Goal: Check status: Check status

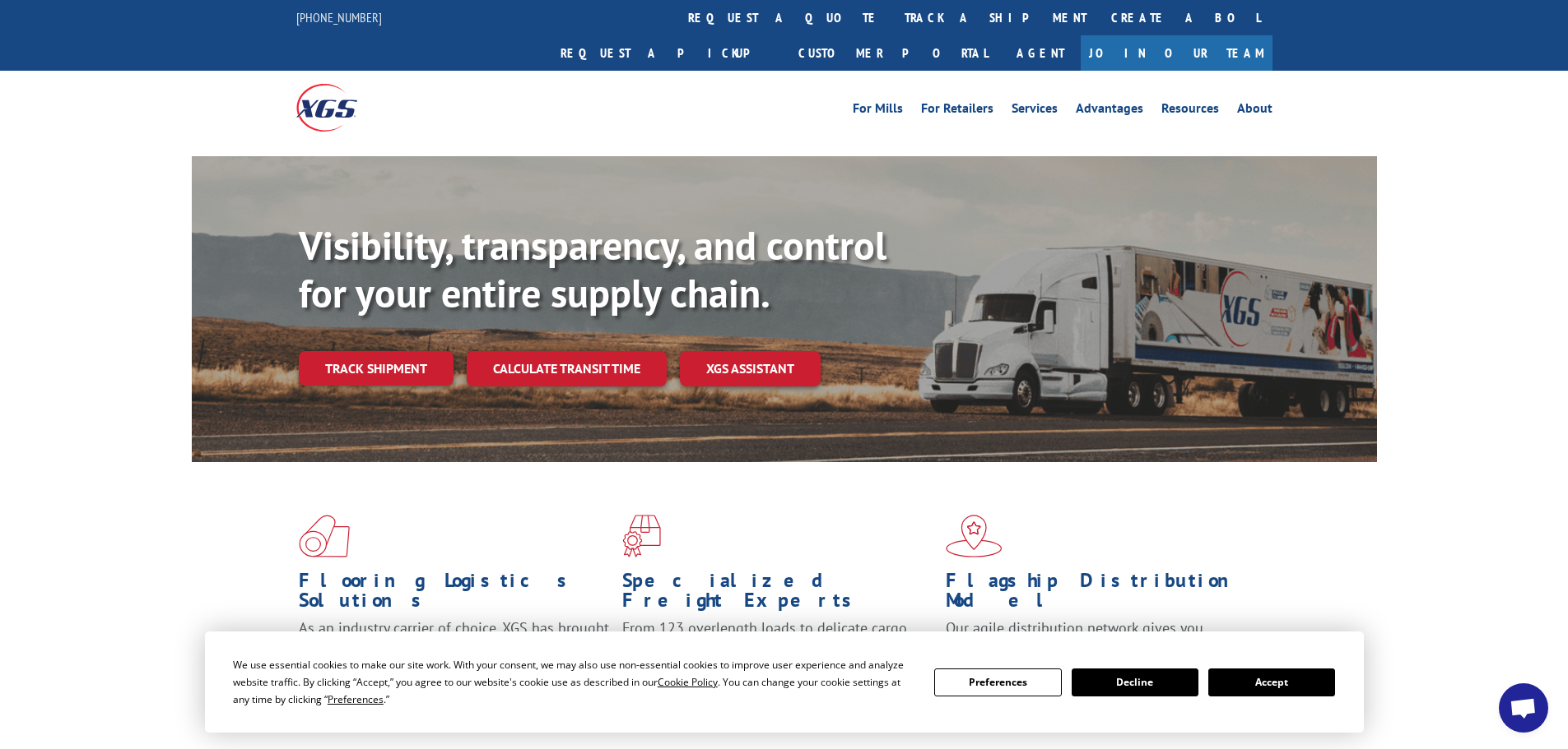
click at [1274, 688] on button "Accept" at bounding box center [1272, 683] width 127 height 28
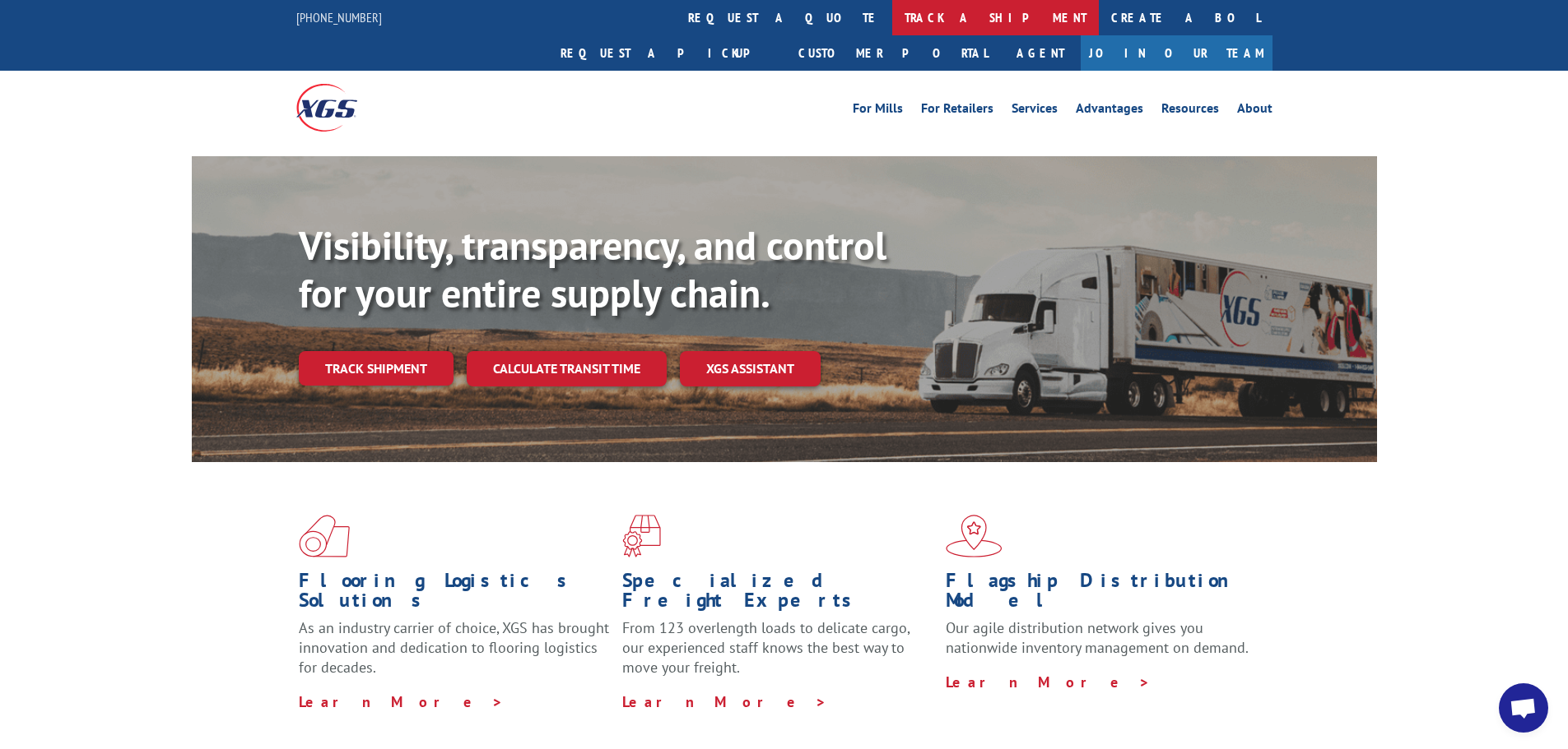
click at [892, 26] on link "track a shipment" at bounding box center [995, 17] width 206 height 35
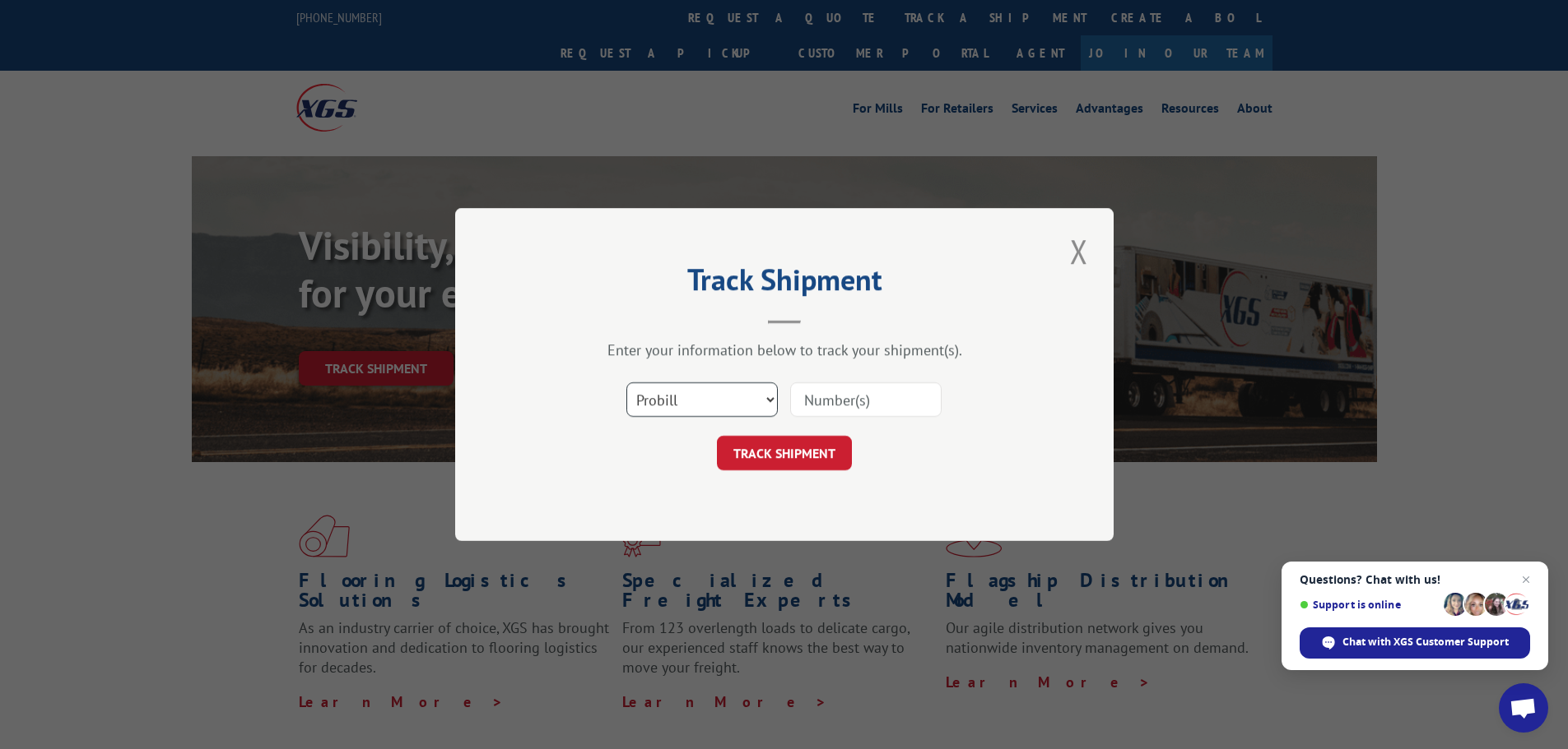
click at [772, 409] on select "Select category... Probill BOL PO" at bounding box center [702, 400] width 151 height 35
select select "bol"
click at [626, 383] on select "Select category... Probill BOL PO" at bounding box center [702, 400] width 151 height 35
click at [838, 390] on input at bounding box center [865, 400] width 151 height 35
paste input "5934345"
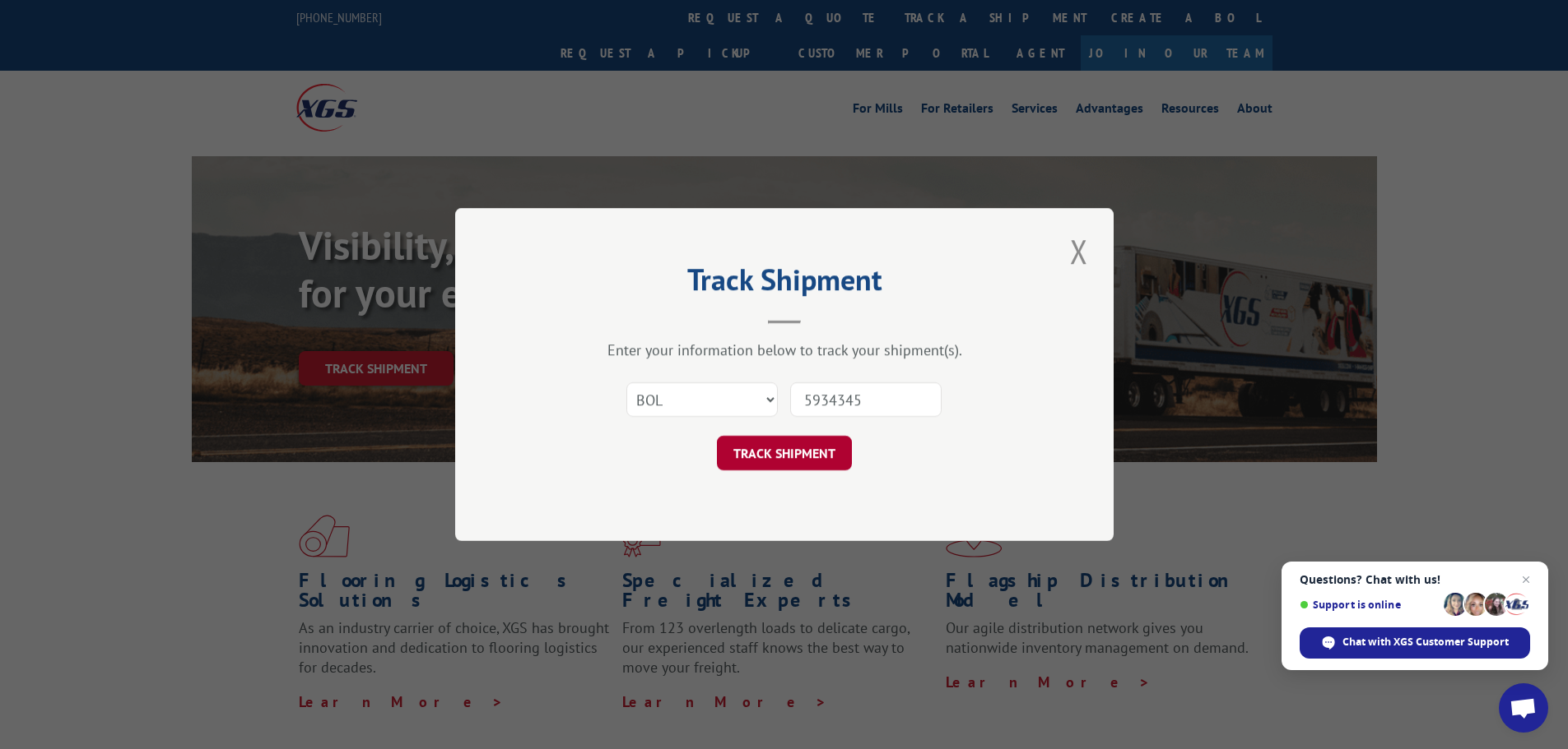
type input "5934345"
drag, startPoint x: 772, startPoint y: 455, endPoint x: 779, endPoint y: 468, distance: 14.8
click at [772, 456] on button "TRACK SHIPMENT" at bounding box center [784, 454] width 135 height 35
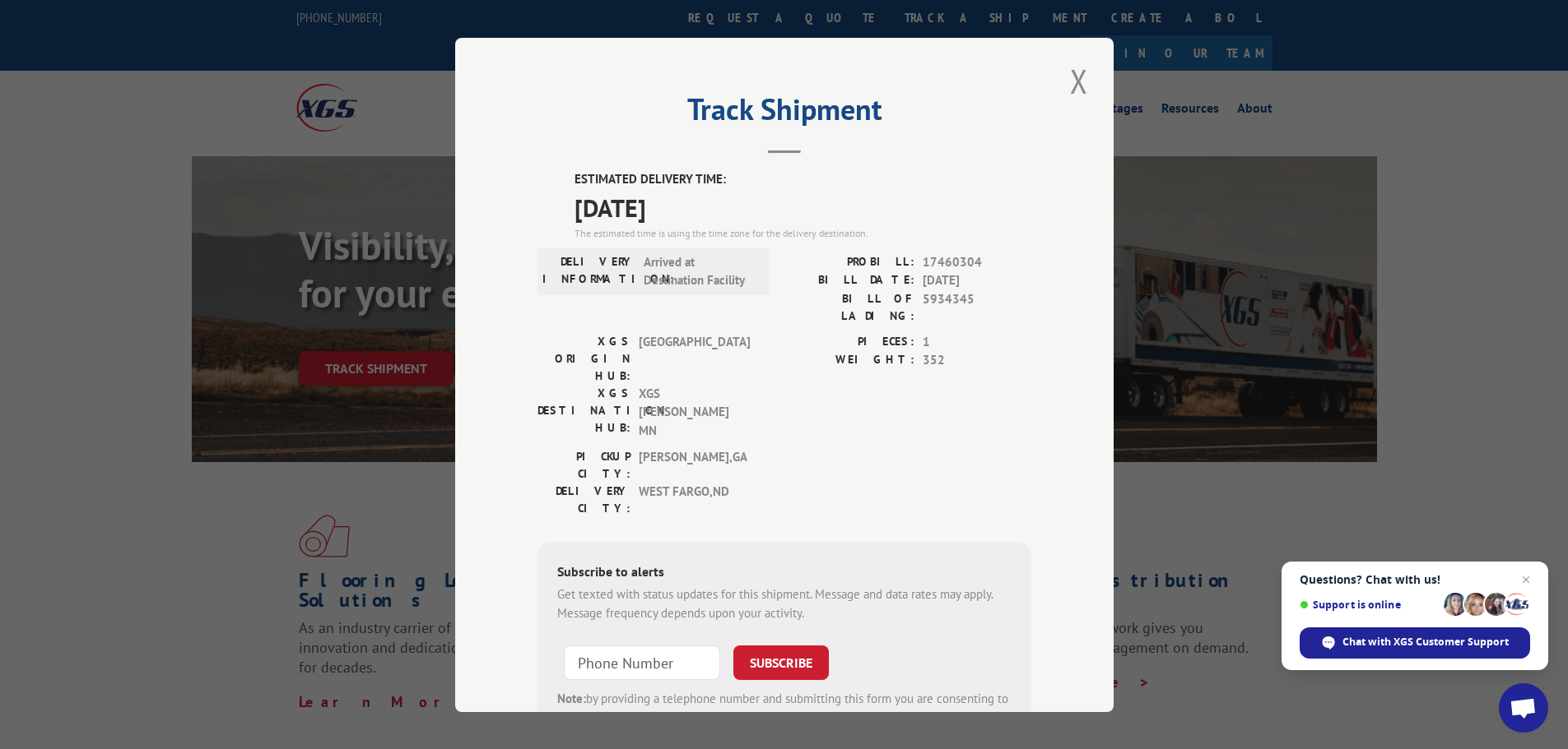
click at [1073, 92] on button "Close modal" at bounding box center [1079, 80] width 28 height 45
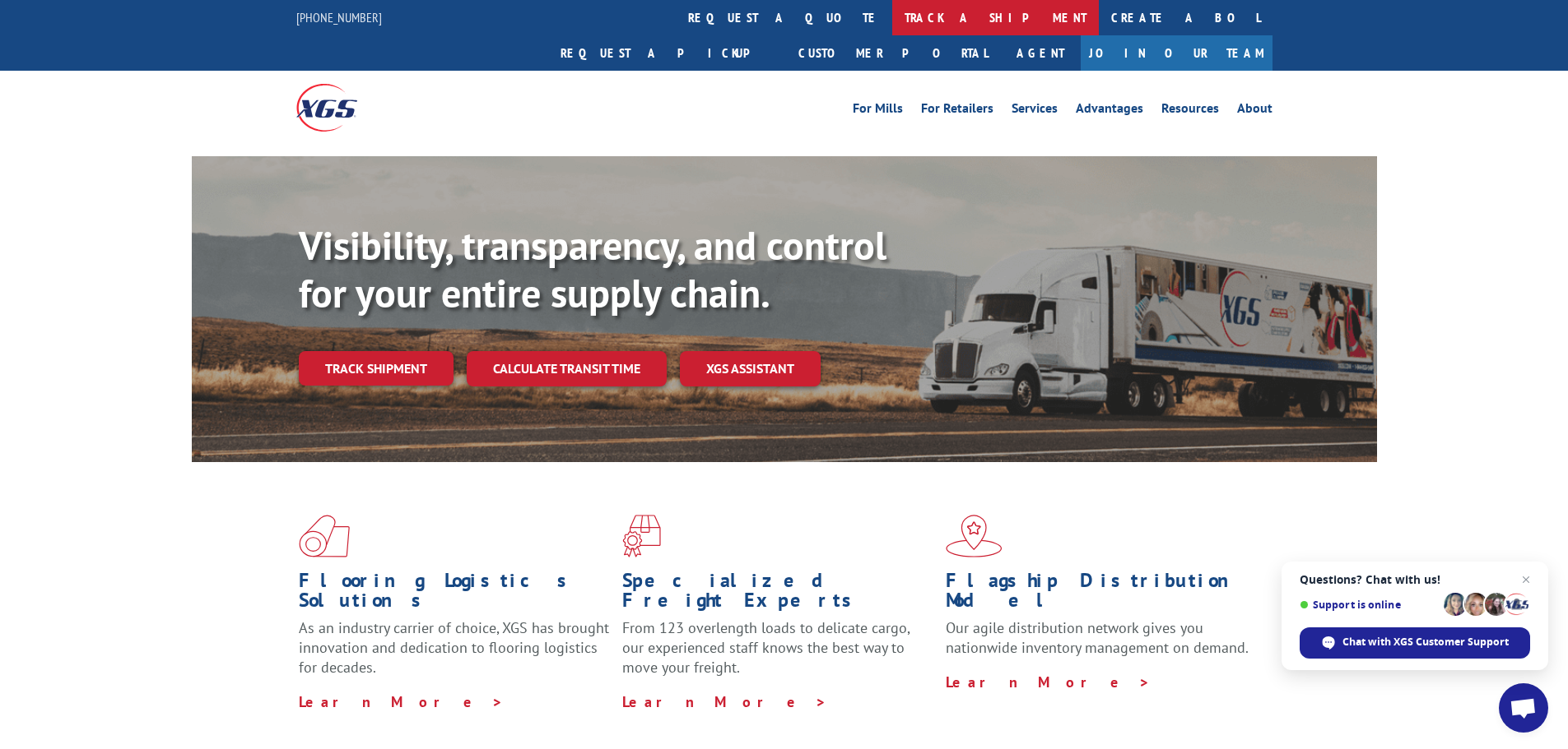
click at [892, 18] on link "track a shipment" at bounding box center [995, 17] width 206 height 35
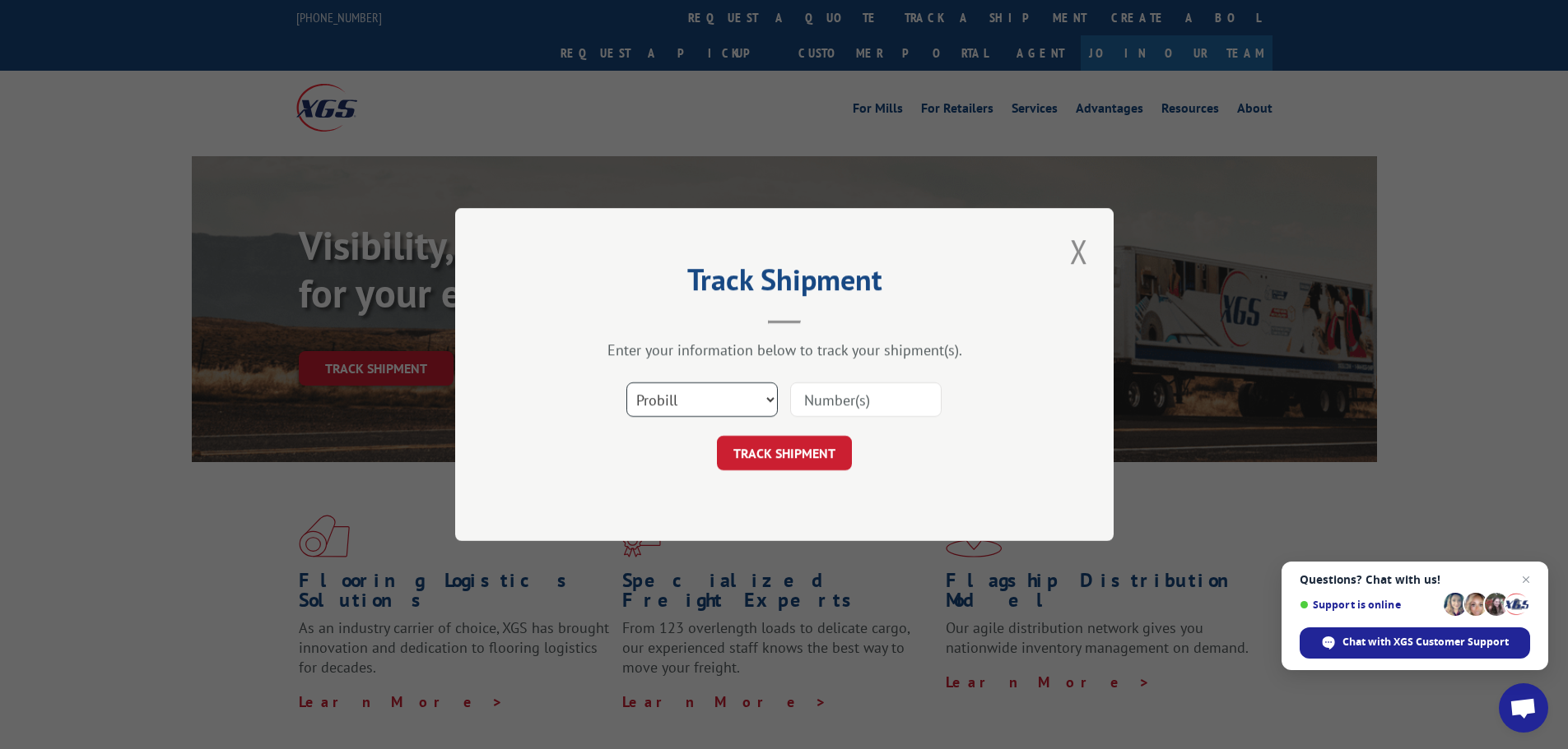
drag, startPoint x: 772, startPoint y: 398, endPoint x: 766, endPoint y: 408, distance: 11.7
click at [772, 398] on select "Select category... Probill BOL PO" at bounding box center [702, 400] width 151 height 35
select select "bol"
click at [626, 383] on select "Select category... Probill BOL PO" at bounding box center [702, 400] width 151 height 35
click at [820, 398] on input at bounding box center [865, 400] width 151 height 35
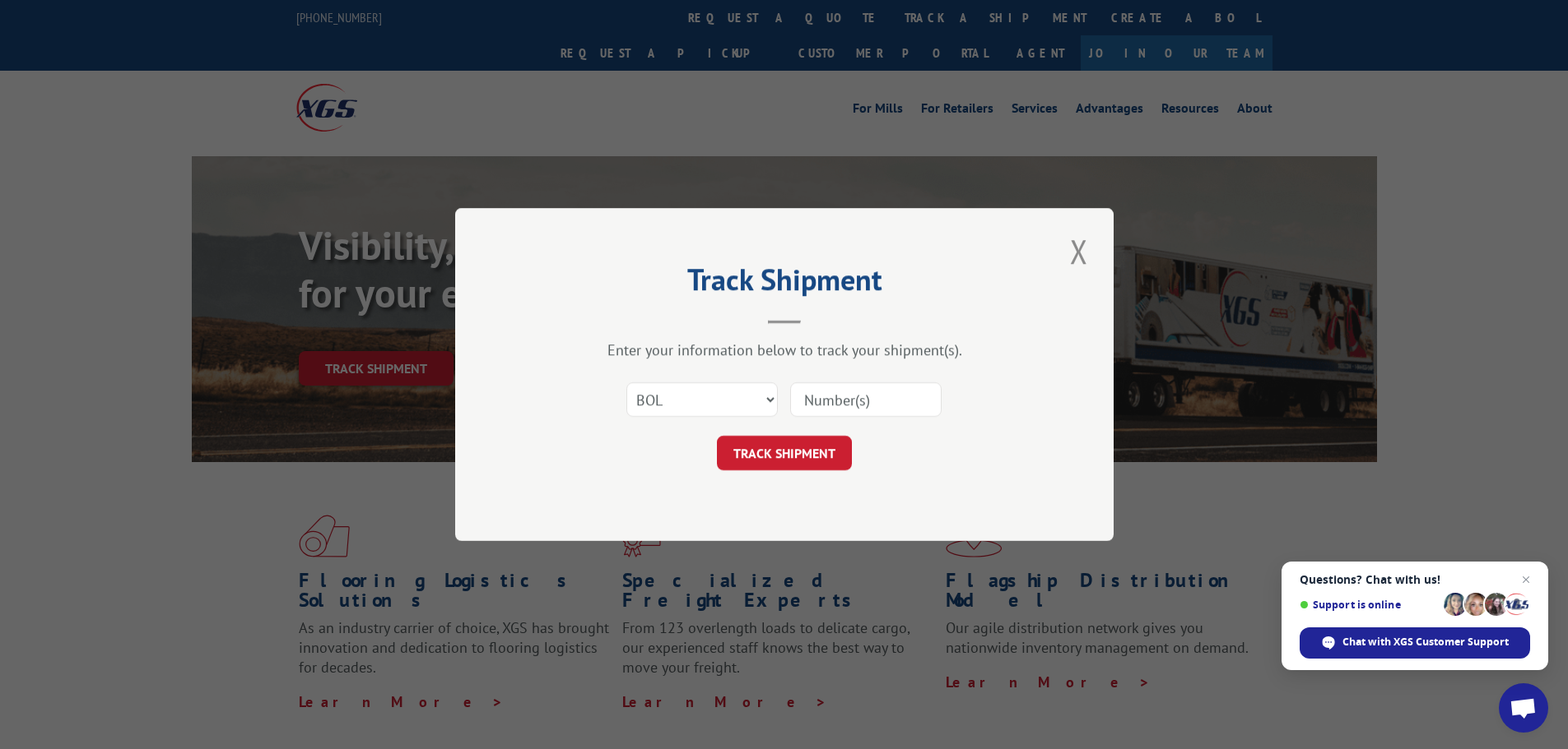
paste input "2818112"
type input "2818112"
click at [782, 468] on button "TRACK SHIPMENT" at bounding box center [784, 454] width 135 height 35
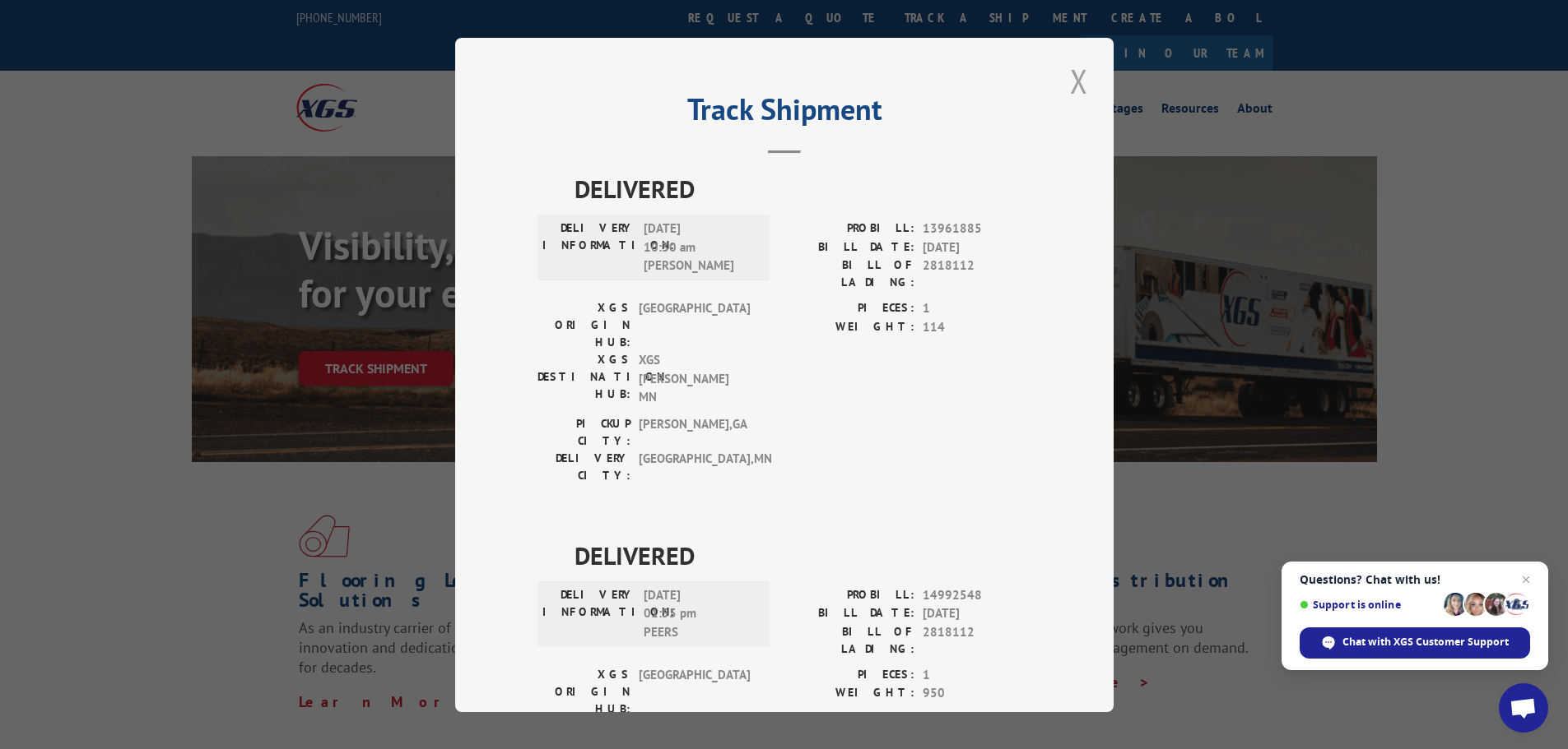
click at [1070, 83] on button "Close modal" at bounding box center [1079, 80] width 28 height 45
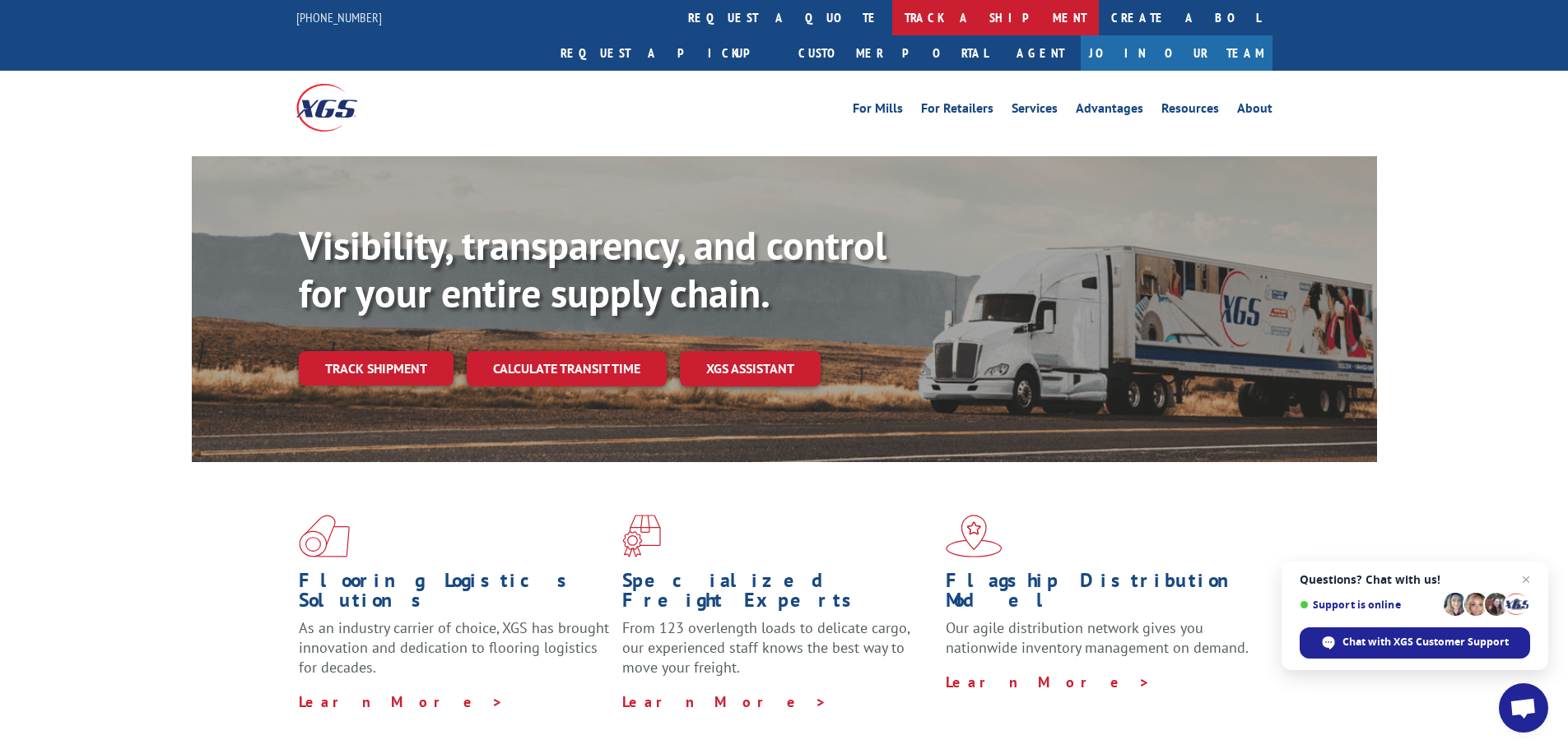
click at [892, 9] on link "track a shipment" at bounding box center [995, 17] width 206 height 35
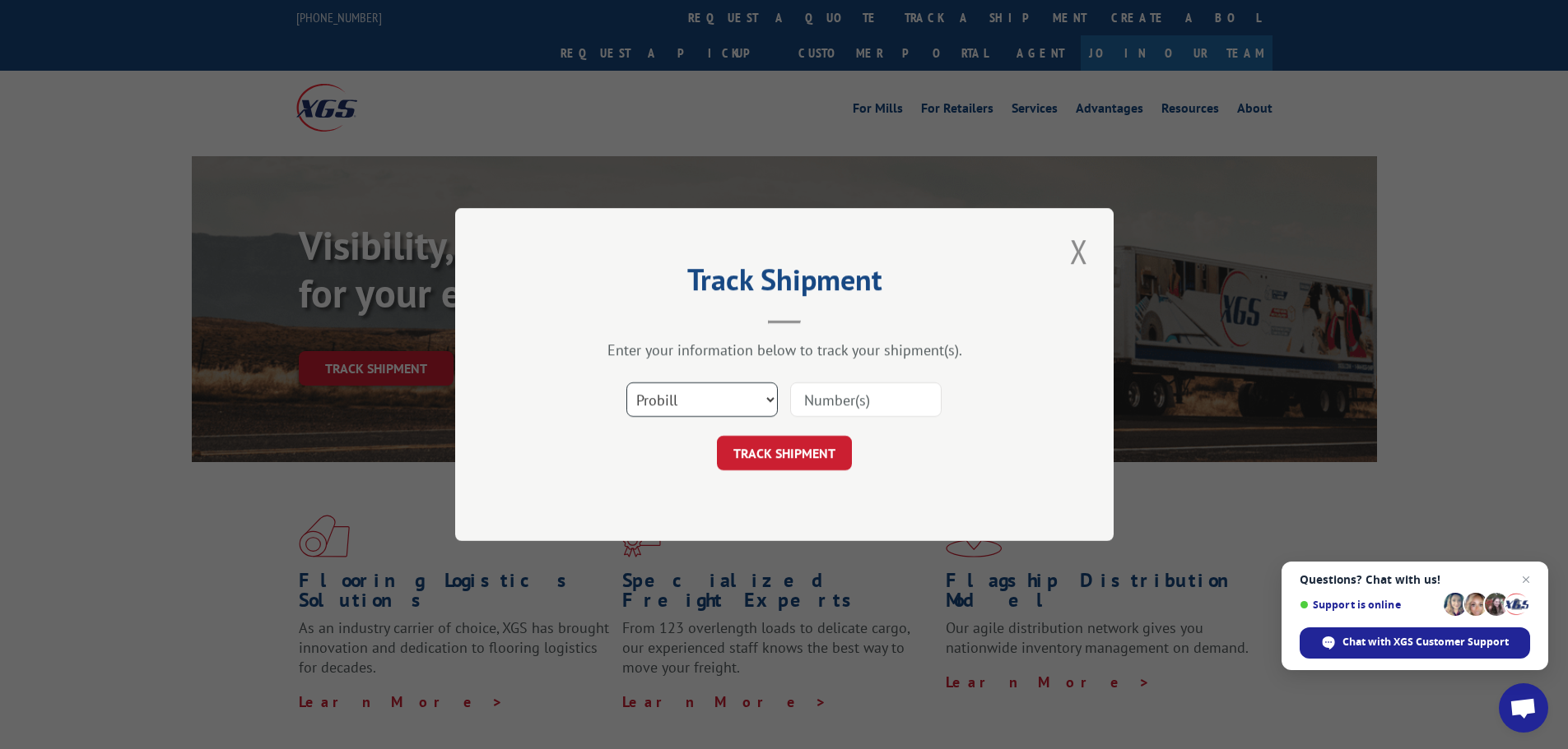
click at [772, 401] on select "Select category... Probill BOL PO" at bounding box center [702, 400] width 151 height 35
select select "bol"
click at [626, 383] on select "Select category... Probill BOL PO" at bounding box center [702, 400] width 151 height 35
click at [811, 393] on input at bounding box center [865, 400] width 151 height 35
paste input "4844033"
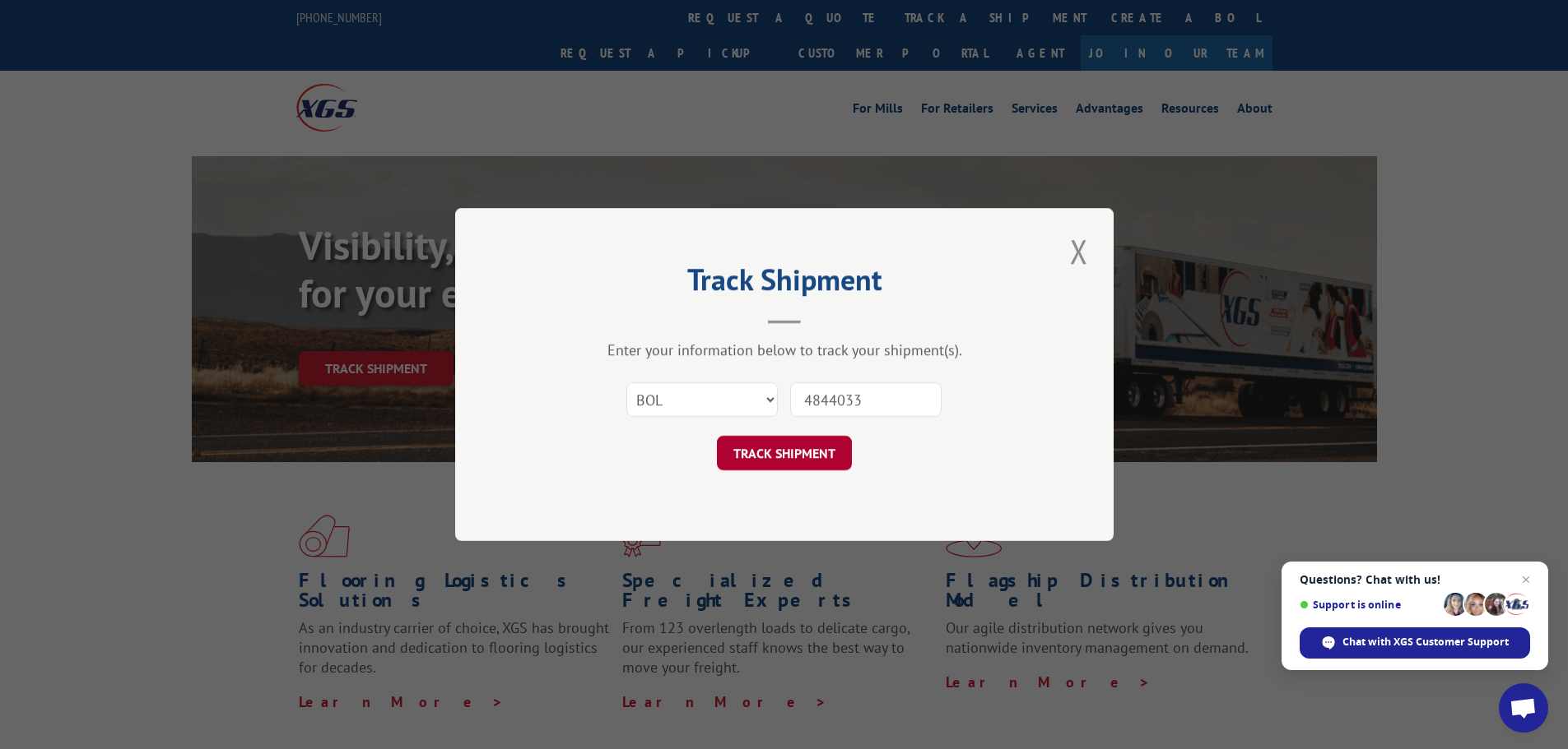
type input "4844033"
drag, startPoint x: 776, startPoint y: 452, endPoint x: 785, endPoint y: 458, distance: 10.8
click at [777, 452] on button "TRACK SHIPMENT" at bounding box center [784, 454] width 135 height 35
